Goal: Task Accomplishment & Management: Complete application form

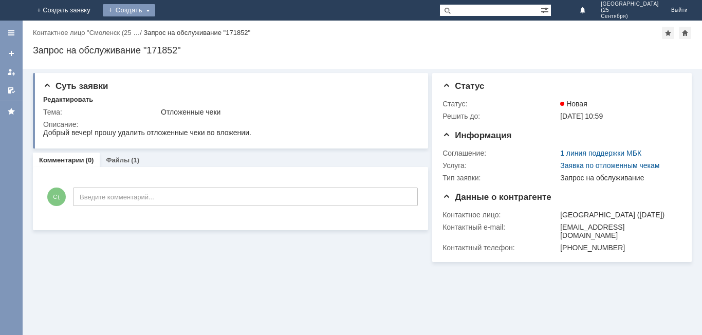
click at [155, 6] on div "Создать" at bounding box center [129, 10] width 52 height 12
click at [183, 26] on link "Заявка" at bounding box center [144, 31] width 78 height 12
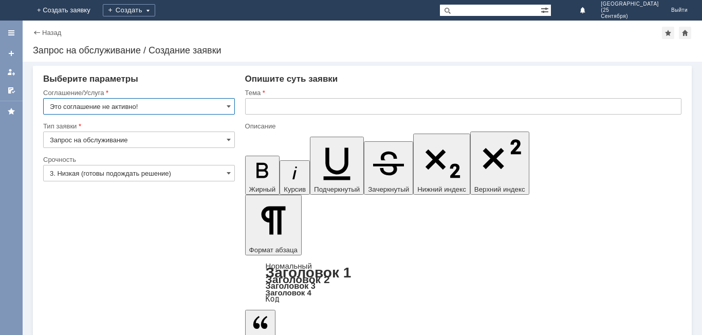
click at [214, 116] on div at bounding box center [139, 118] width 192 height 7
click at [220, 101] on input "Это соглашение не активно!" at bounding box center [139, 106] width 192 height 16
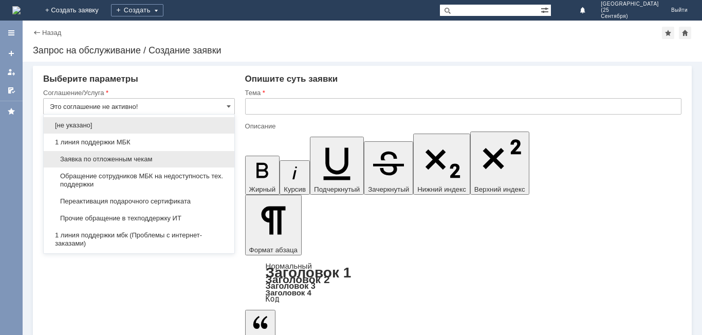
click at [172, 165] on div "Заявка по отложенным чекам" at bounding box center [139, 159] width 191 height 16
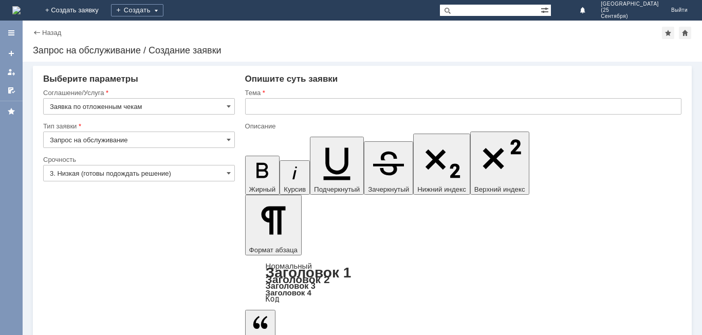
type input "Заявка по отложенным чекам"
click at [116, 178] on input "3. Низкая (готовы подождать решение)" at bounding box center [139, 173] width 192 height 16
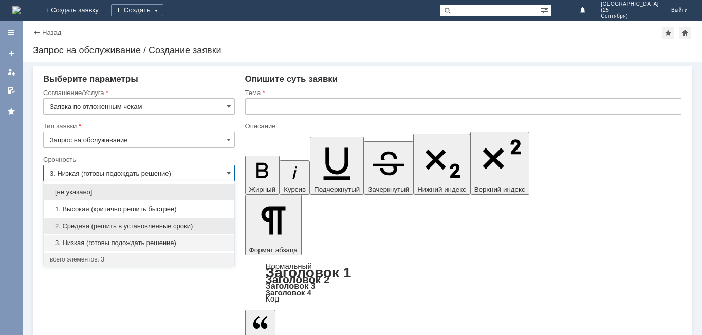
click at [108, 222] on span "2. Средняя (решить в установленные сроки)" at bounding box center [139, 226] width 178 height 8
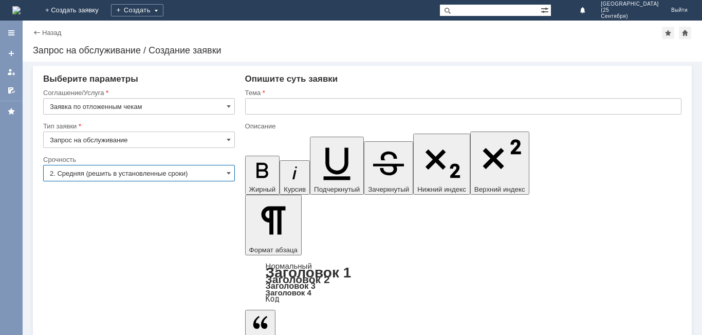
type input "2. Средняя (решить в установленные сроки)"
click at [274, 109] on input "text" at bounding box center [463, 106] width 436 height 16
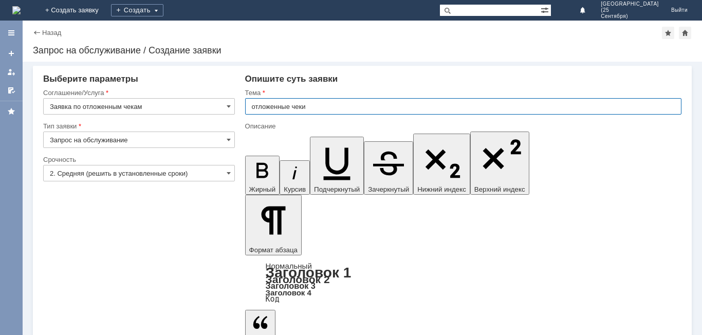
type input "отложенные чеки"
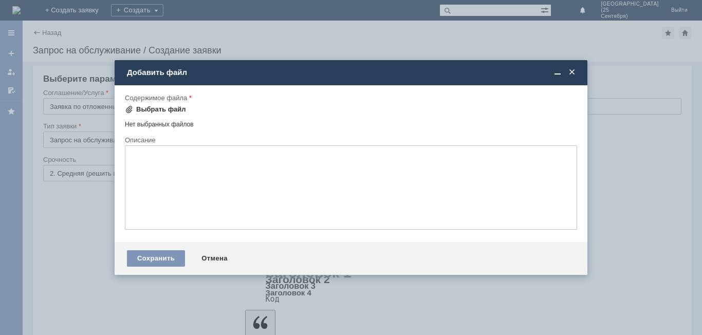
click at [148, 109] on div "Выбрать файл" at bounding box center [161, 109] width 50 height 8
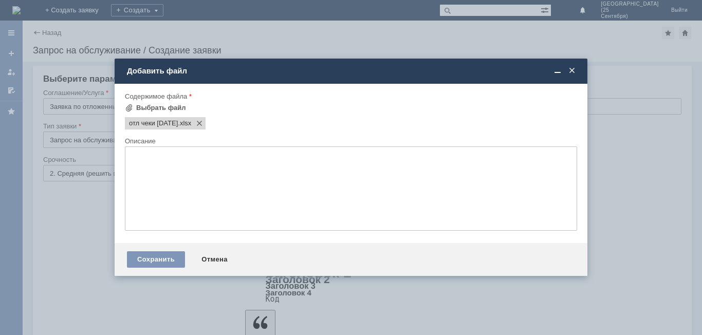
click at [141, 250] on div "Сохранить Отмена" at bounding box center [351, 259] width 473 height 33
click at [141, 257] on div "Сохранить" at bounding box center [156, 259] width 58 height 16
